Goal: Check status: Check status

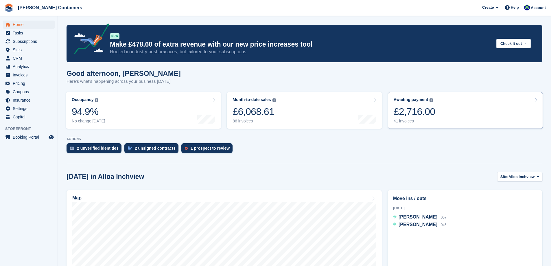
click at [402, 117] on div "£2,716.00" at bounding box center [414, 111] width 42 height 12
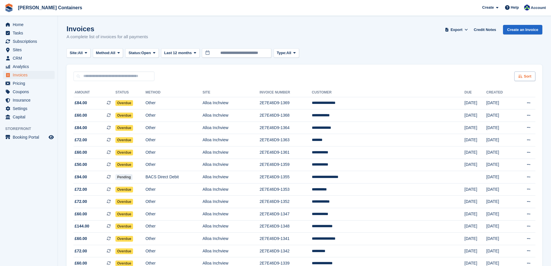
click at [525, 72] on div "Sort" at bounding box center [524, 76] width 21 height 10
click at [517, 115] on span "Created (oldest first)" at bounding box center [508, 114] width 40 height 5
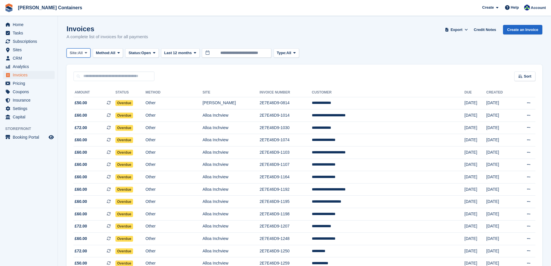
click at [78, 52] on span "Site:" at bounding box center [74, 53] width 8 height 6
click at [84, 75] on link "Alloa Inchview" at bounding box center [94, 77] width 50 height 10
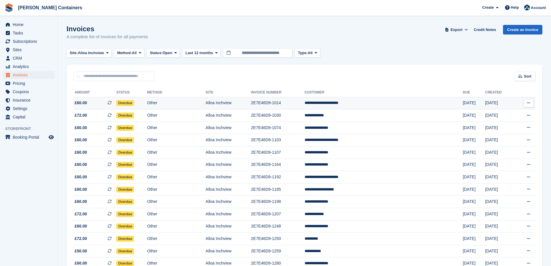
click at [375, 104] on td "**********" at bounding box center [383, 103] width 158 height 12
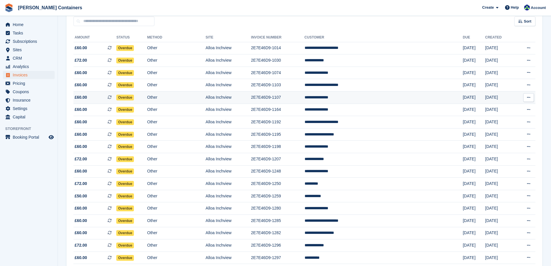
scroll to position [58, 0]
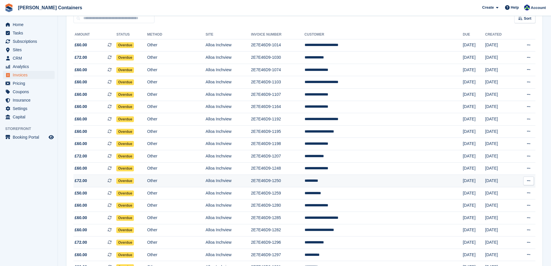
click at [370, 180] on td "*********" at bounding box center [383, 181] width 158 height 12
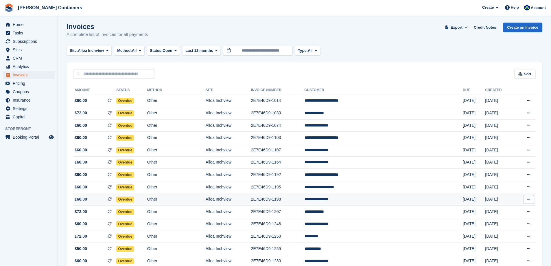
scroll to position [0, 0]
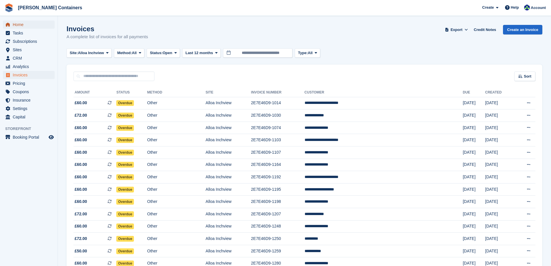
click at [14, 27] on span "Home" at bounding box center [30, 25] width 35 height 8
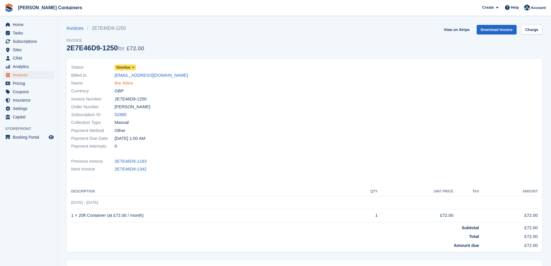
click at [125, 81] on link "Bar Aldos" at bounding box center [123, 83] width 18 height 7
